Goal: Information Seeking & Learning: Learn about a topic

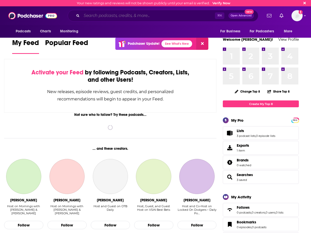
click at [86, 16] on input "Search podcasts, credits, & more..." at bounding box center [148, 16] width 133 height 8
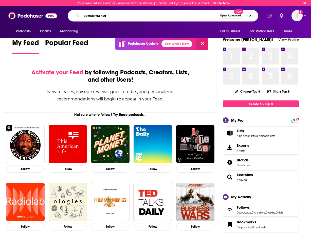
type input "sensemaker"
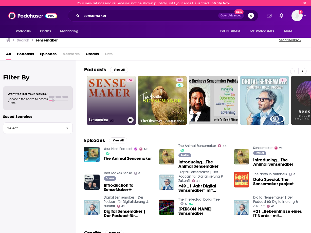
click at [106, 112] on link "73 Sensemaker" at bounding box center [111, 100] width 49 height 49
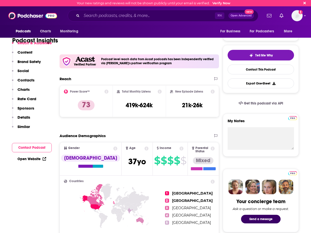
scroll to position [94, 0]
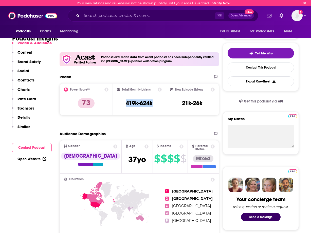
drag, startPoint x: 120, startPoint y: 103, endPoint x: 157, endPoint y: 104, distance: 36.5
click at [156, 104] on div "Total Monthly Listens 419k-624k" at bounding box center [139, 99] width 45 height 23
copy h3 "419k-624k"
